Goal: Task Accomplishment & Management: Use online tool/utility

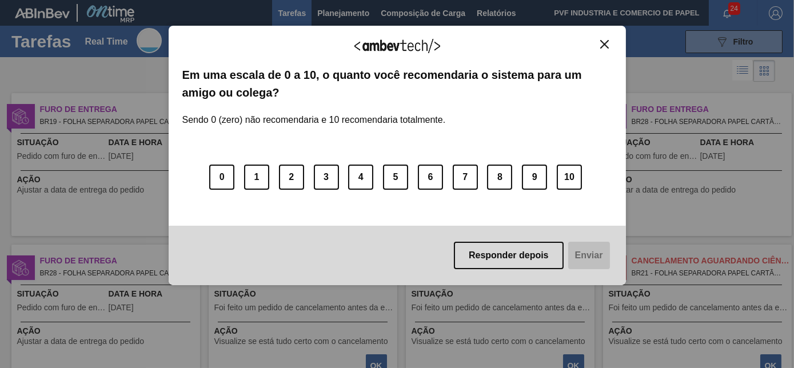
click at [603, 43] on img "Close" at bounding box center [604, 44] width 9 height 9
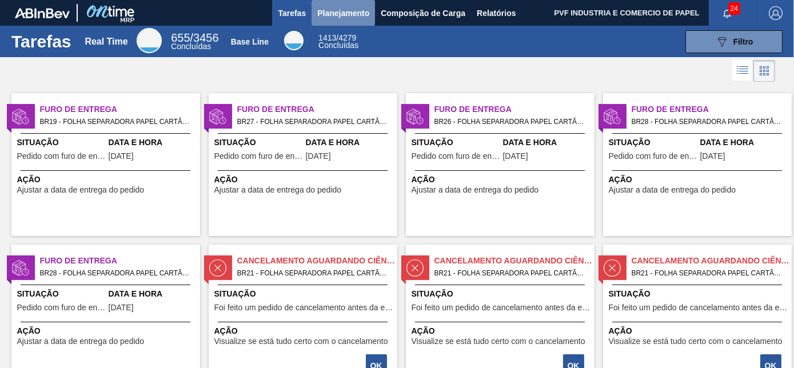
click at [345, 7] on span "Planejamento" at bounding box center [343, 13] width 52 height 14
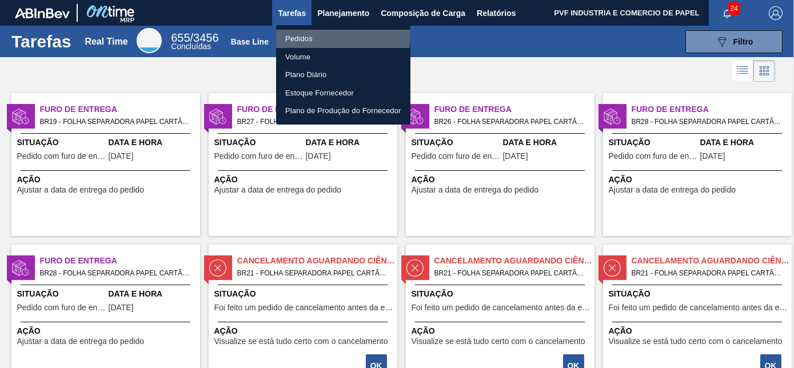
click at [307, 34] on li "Pedidos" at bounding box center [343, 39] width 134 height 18
